Goal: Information Seeking & Learning: Learn about a topic

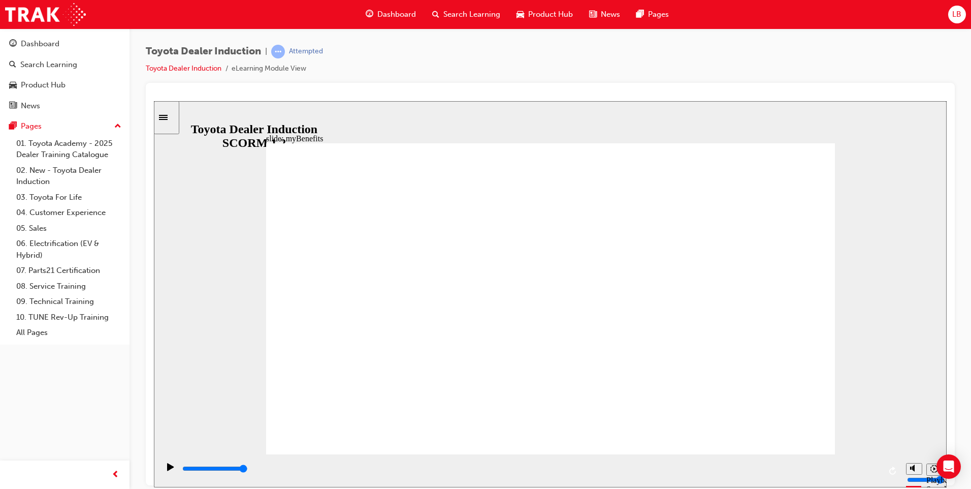
click at [168, 470] on icon "Play (Ctrl+Alt+P)" at bounding box center [170, 466] width 7 height 8
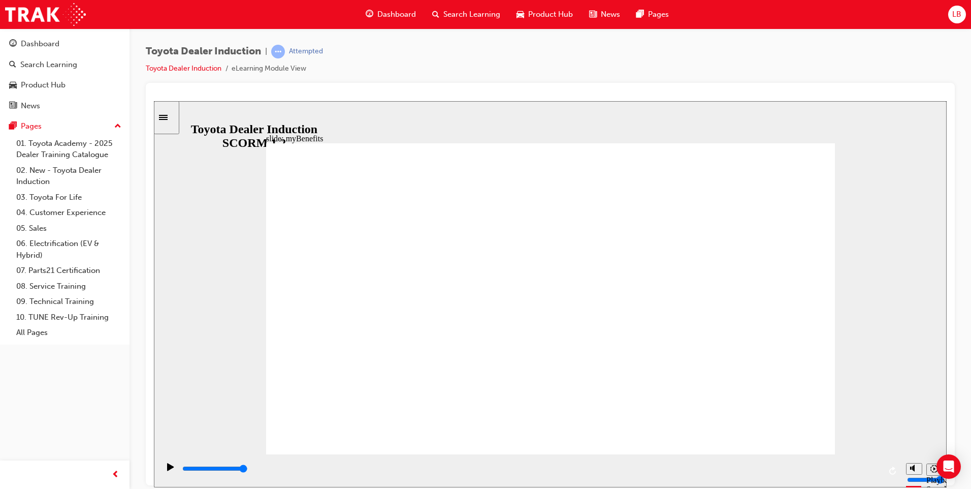
type input "12400"
